Goal: Use online tool/utility: Utilize a website feature to perform a specific function

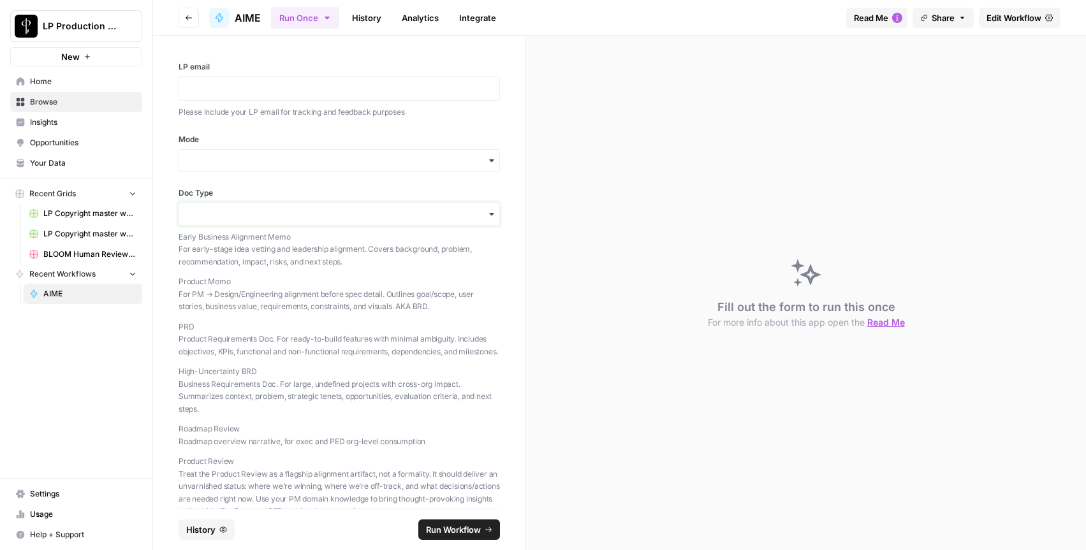
click at [328, 215] on input "Doc Type" at bounding box center [339, 214] width 305 height 13
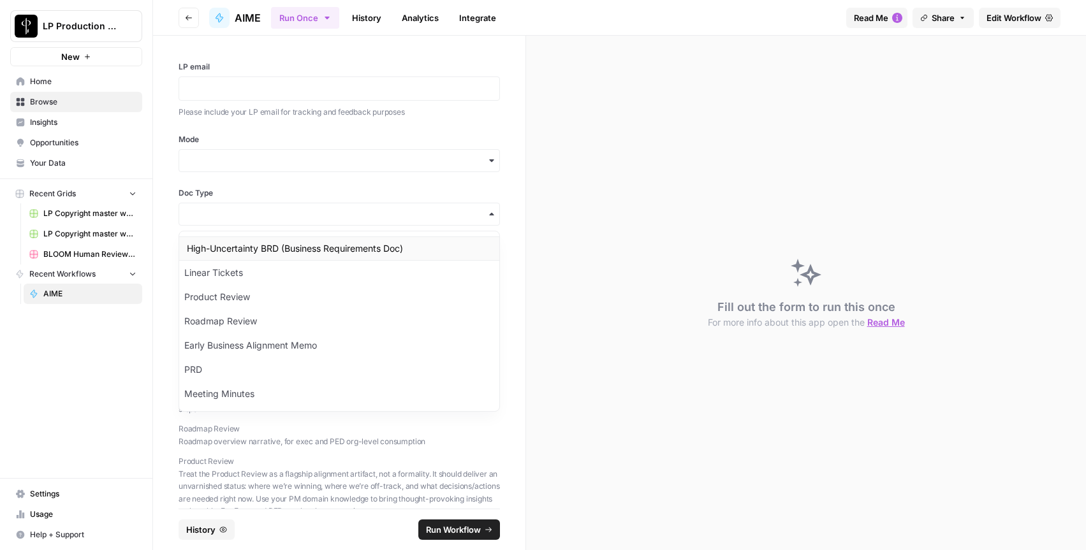
click at [325, 241] on div "High-Uncertainty BRD (Business Requirements Doc)" at bounding box center [339, 249] width 320 height 24
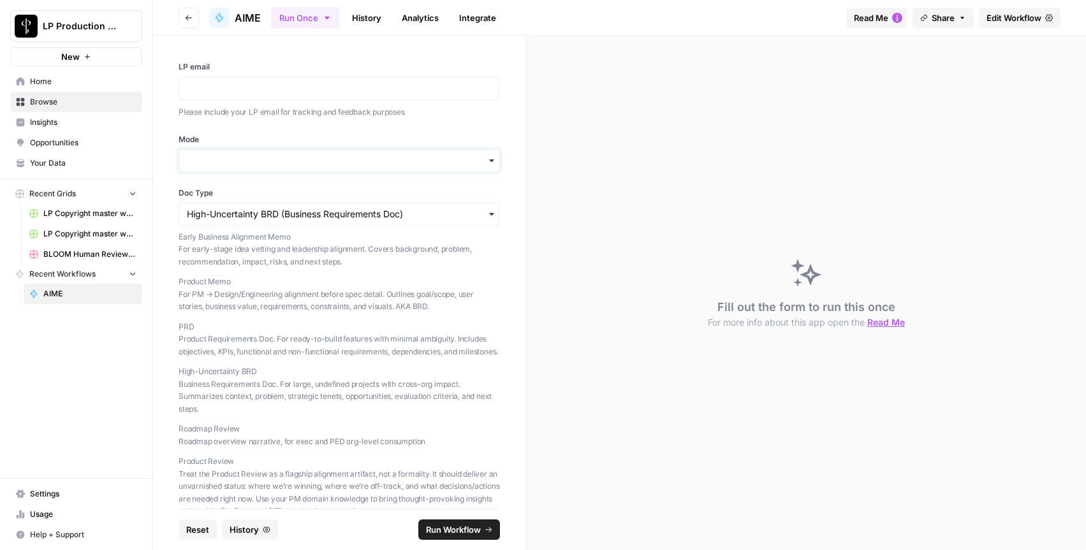
click at [289, 161] on input "Mode" at bounding box center [339, 160] width 305 height 13
click at [261, 194] on div "Generate" at bounding box center [339, 195] width 320 height 24
click at [268, 96] on div at bounding box center [339, 89] width 321 height 24
click at [279, 87] on p at bounding box center [339, 88] width 305 height 13
click at [341, 131] on div "**********" at bounding box center [339, 272] width 372 height 473
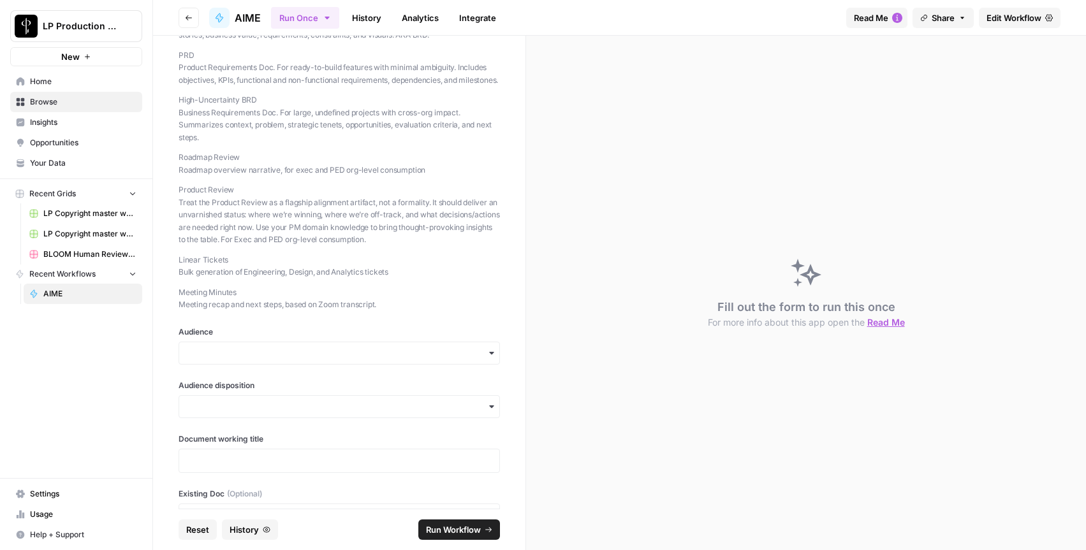
scroll to position [280, 0]
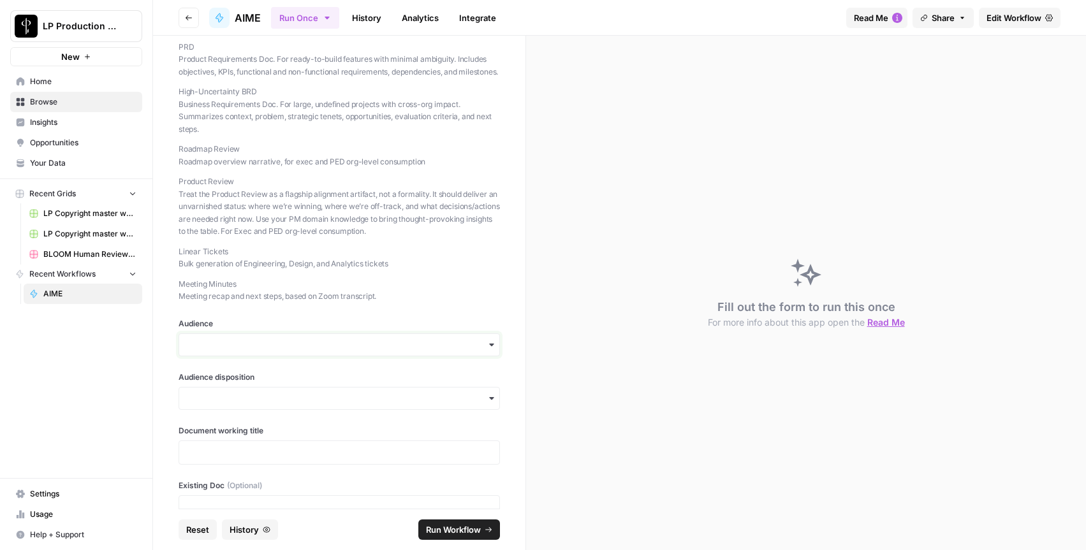
click at [292, 351] on input "Audience" at bounding box center [339, 345] width 305 height 13
click at [236, 389] on div "Execs" at bounding box center [339, 391] width 320 height 24
click at [252, 419] on input "Audience disposition" at bounding box center [339, 412] width 305 height 13
click at [221, 504] on div "Reluctant" at bounding box center [339, 507] width 320 height 24
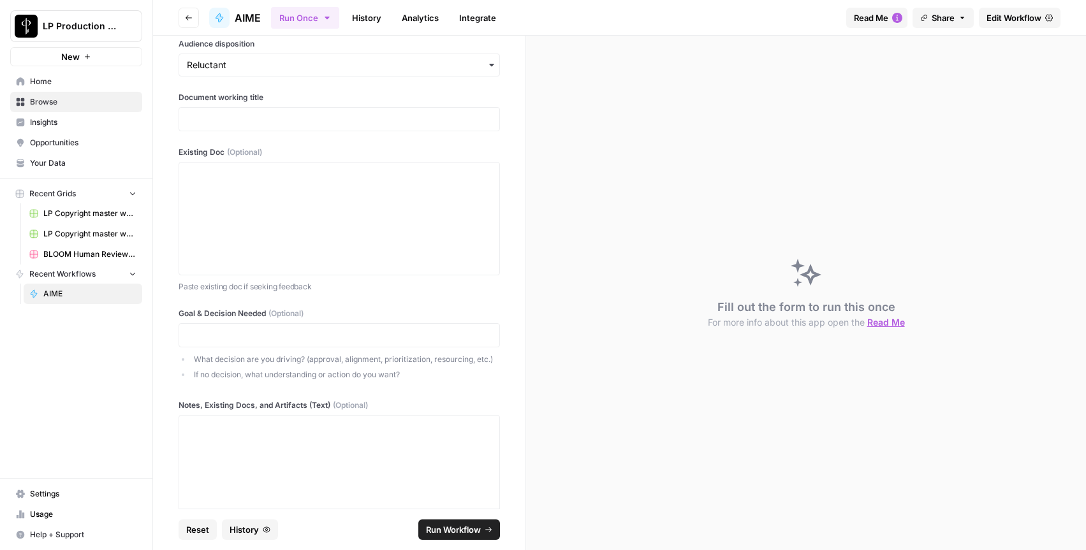
scroll to position [632, 0]
click at [243, 121] on p at bounding box center [339, 114] width 305 height 13
click at [339, 242] on div at bounding box center [339, 214] width 305 height 102
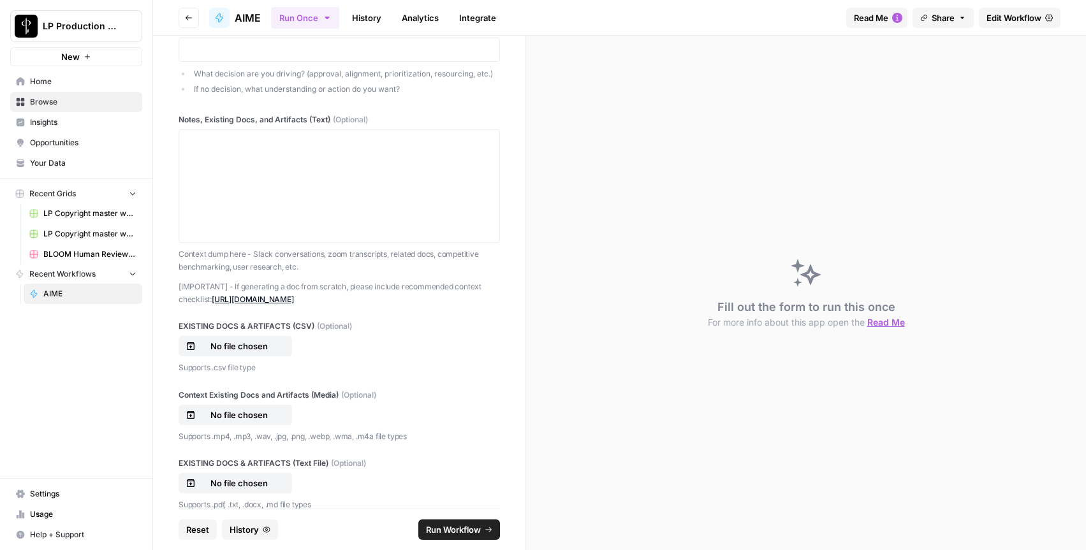
scroll to position [1696, 0]
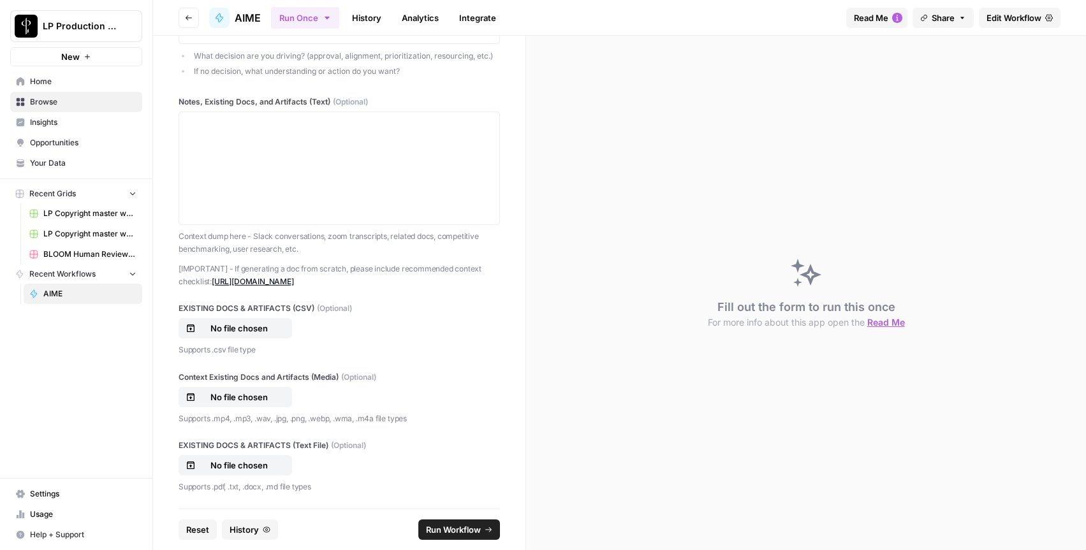
click at [473, 532] on span "Run Workflow" at bounding box center [453, 530] width 55 height 13
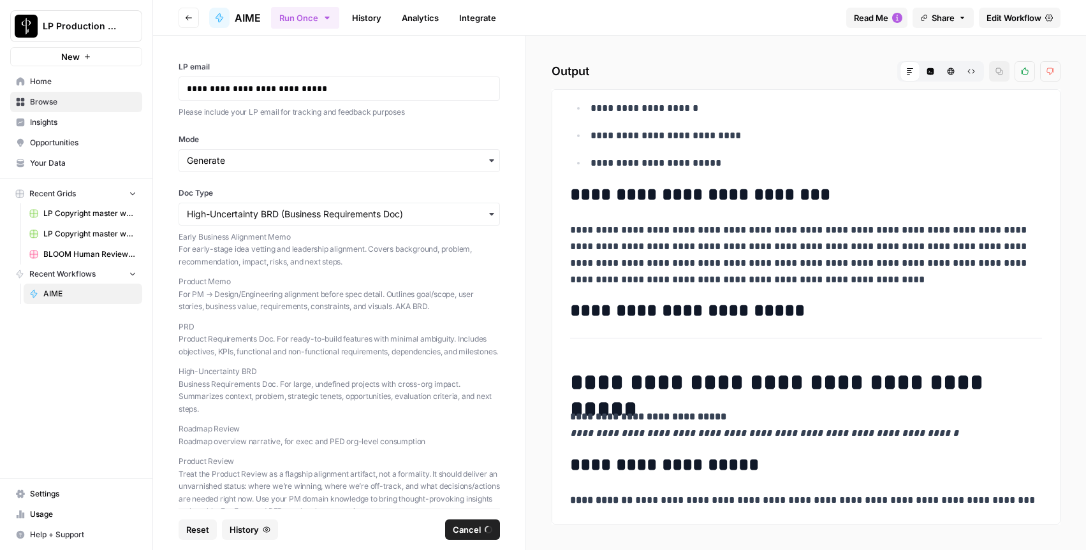
scroll to position [652, 0]
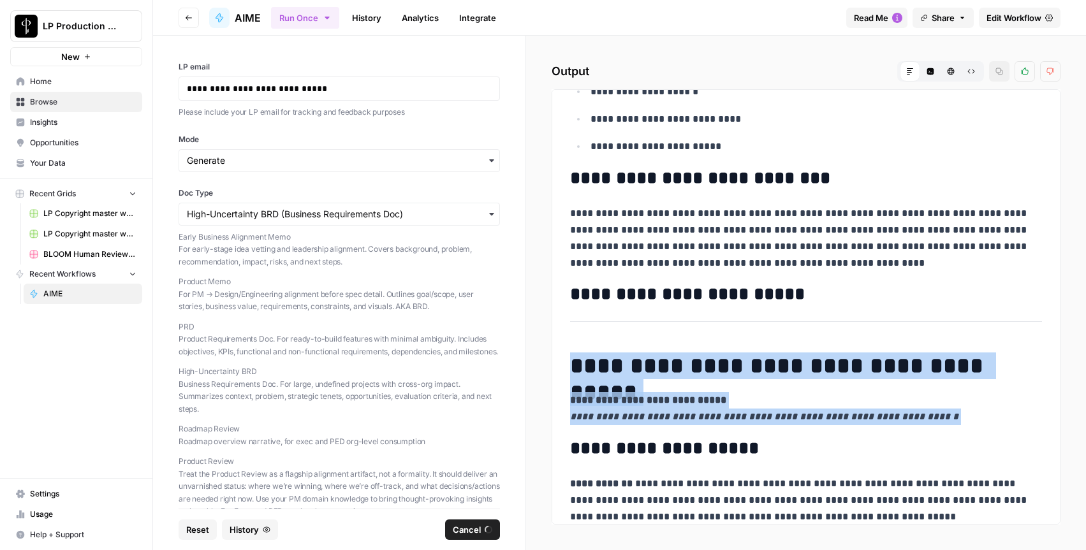
drag, startPoint x: 571, startPoint y: 368, endPoint x: 779, endPoint y: 430, distance: 217.5
click at [775, 435] on div "**********" at bounding box center [805, 154] width 487 height 1412
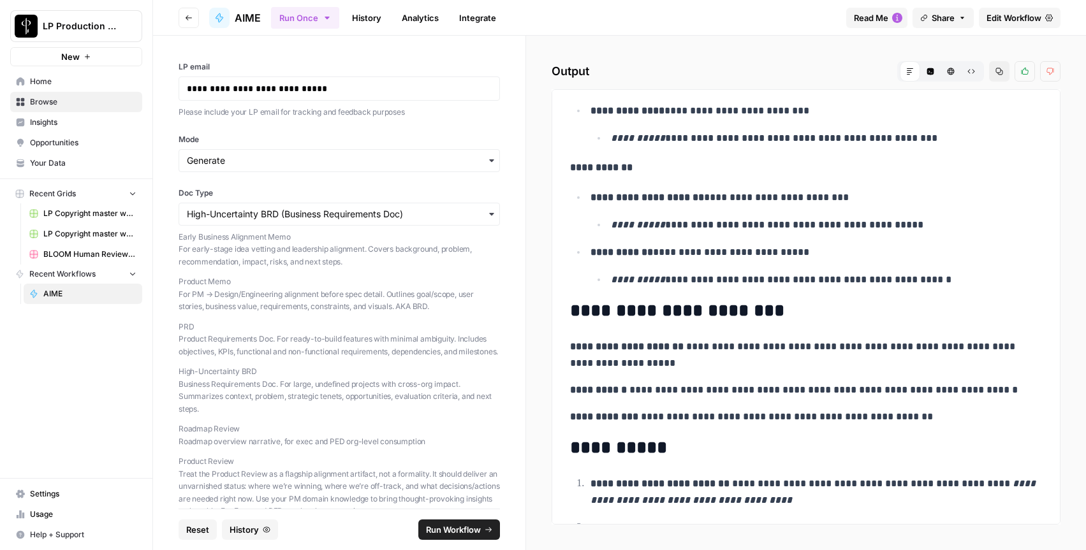
scroll to position [3176, 0]
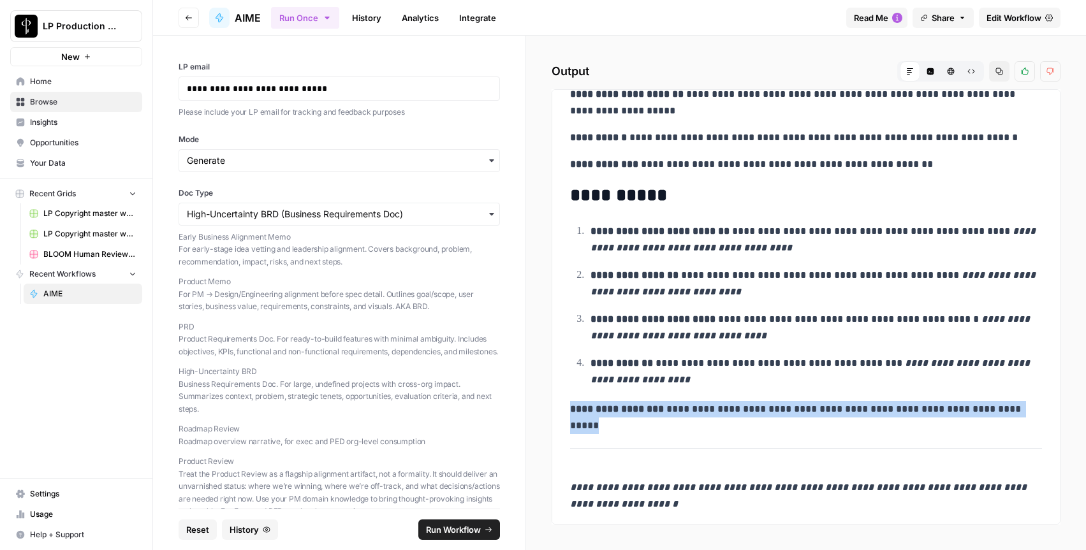
drag, startPoint x: 1025, startPoint y: 406, endPoint x: 820, endPoint y: 394, distance: 205.7
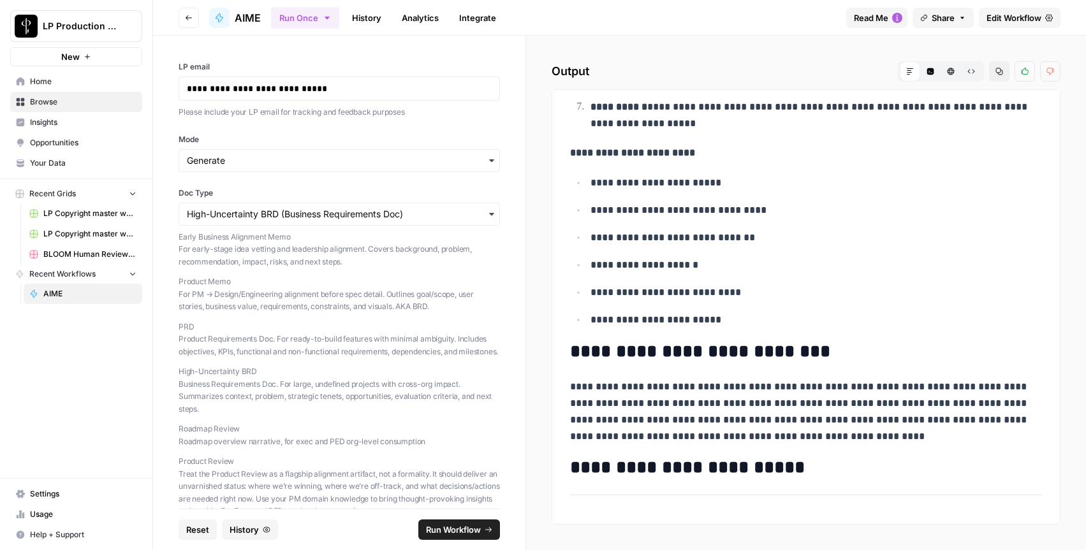
scroll to position [680, 0]
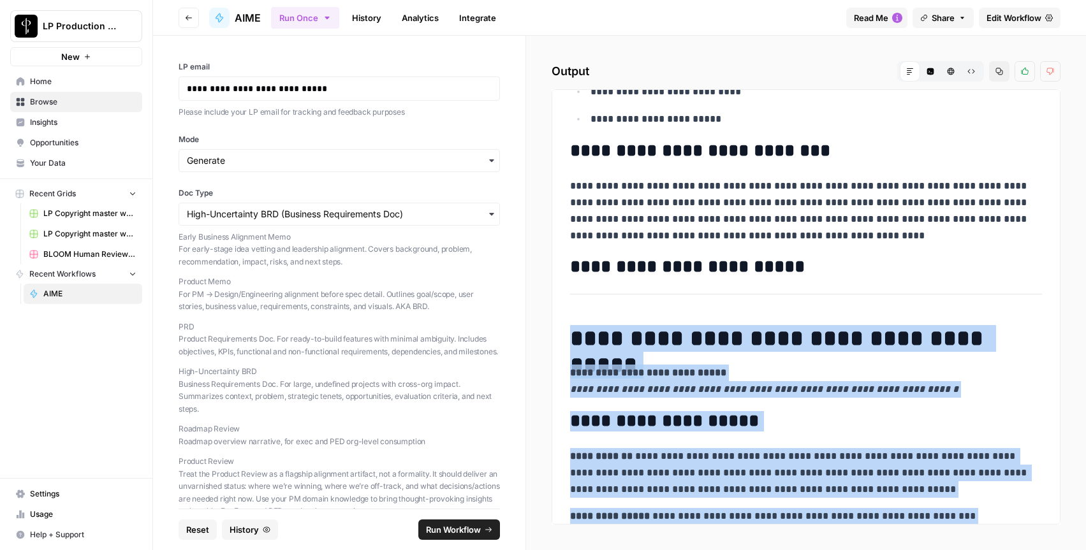
click at [573, 344] on h1 "**********" at bounding box center [806, 338] width 472 height 27
